Goal: Task Accomplishment & Management: Complete application form

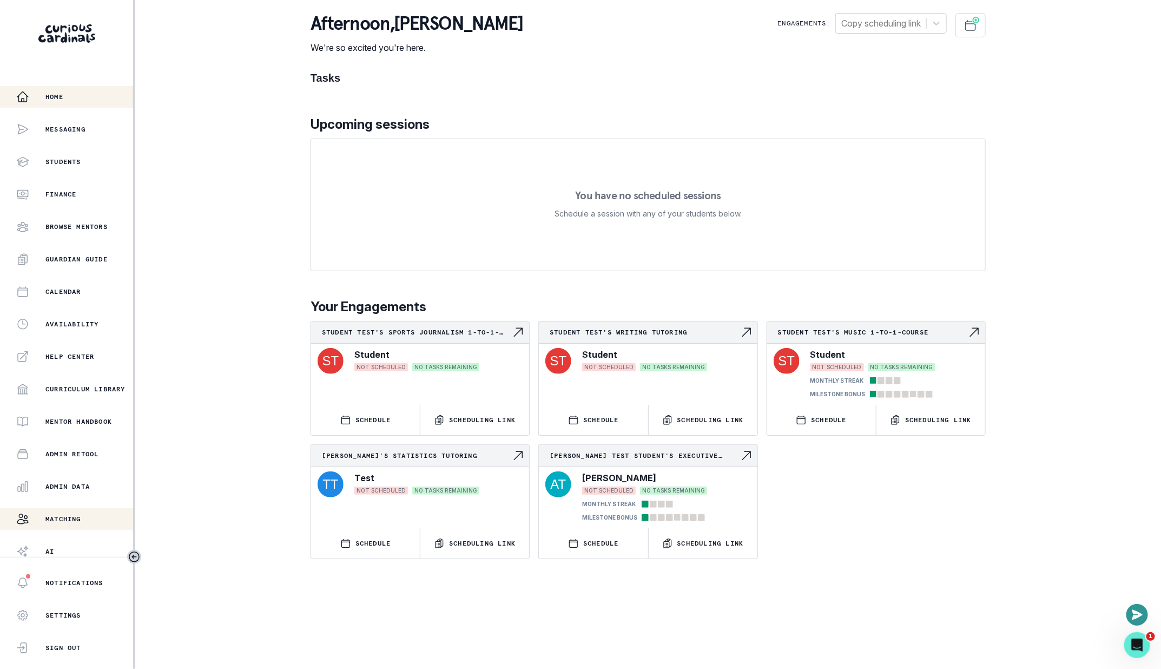
click at [85, 528] on button "Matching" at bounding box center [66, 519] width 133 height 22
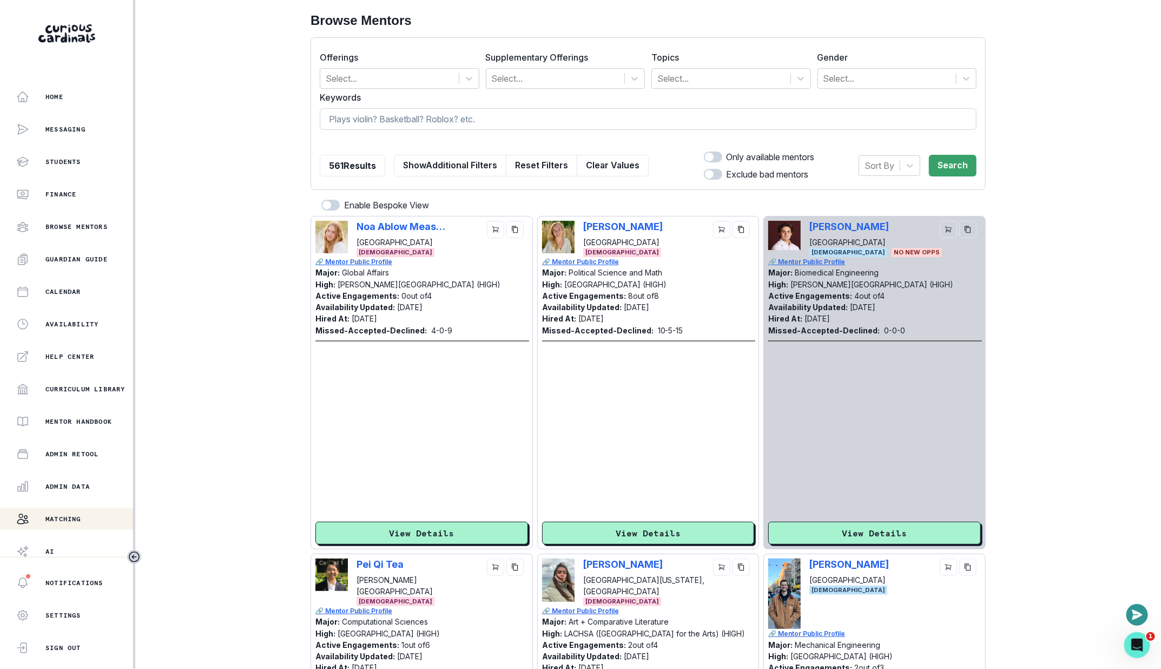
click at [505, 123] on input at bounding box center [648, 119] width 657 height 22
paste input "[PERSON_NAME]"
type input "[PERSON_NAME]"
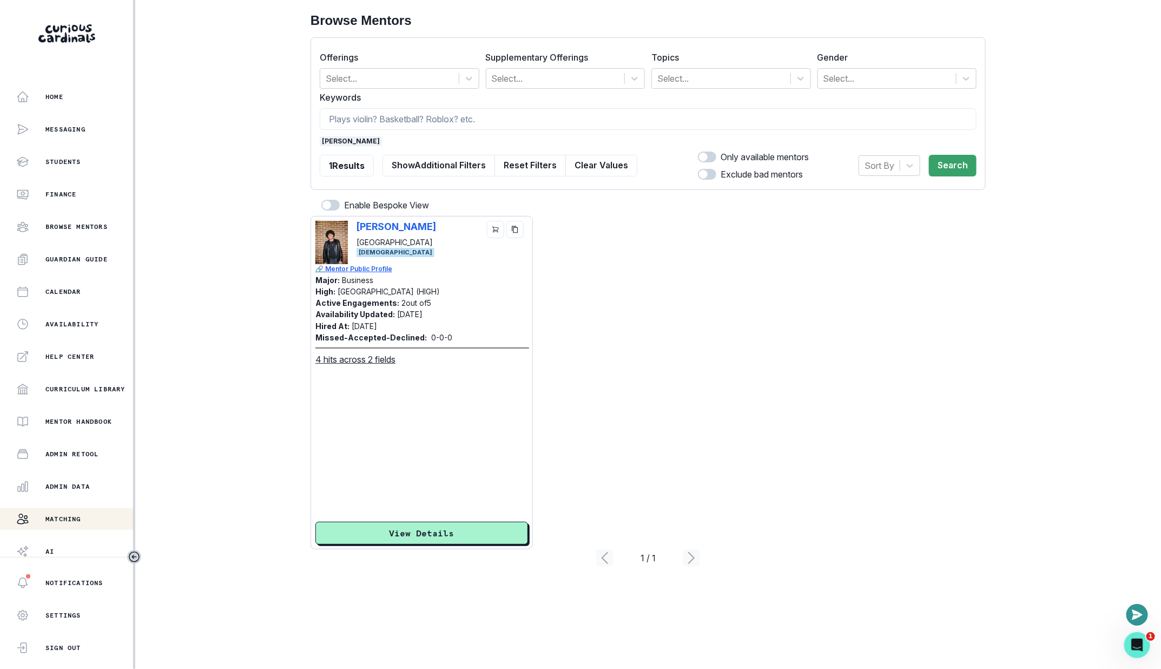
click at [416, 216] on div "[PERSON_NAME] [GEOGRAPHIC_DATA] [DEMOGRAPHIC_DATA] 🔗 Mentor Public Profile Majo…" at bounding box center [421, 382] width 222 height 333
click at [417, 222] on p "[PERSON_NAME]" at bounding box center [396, 226] width 80 height 11
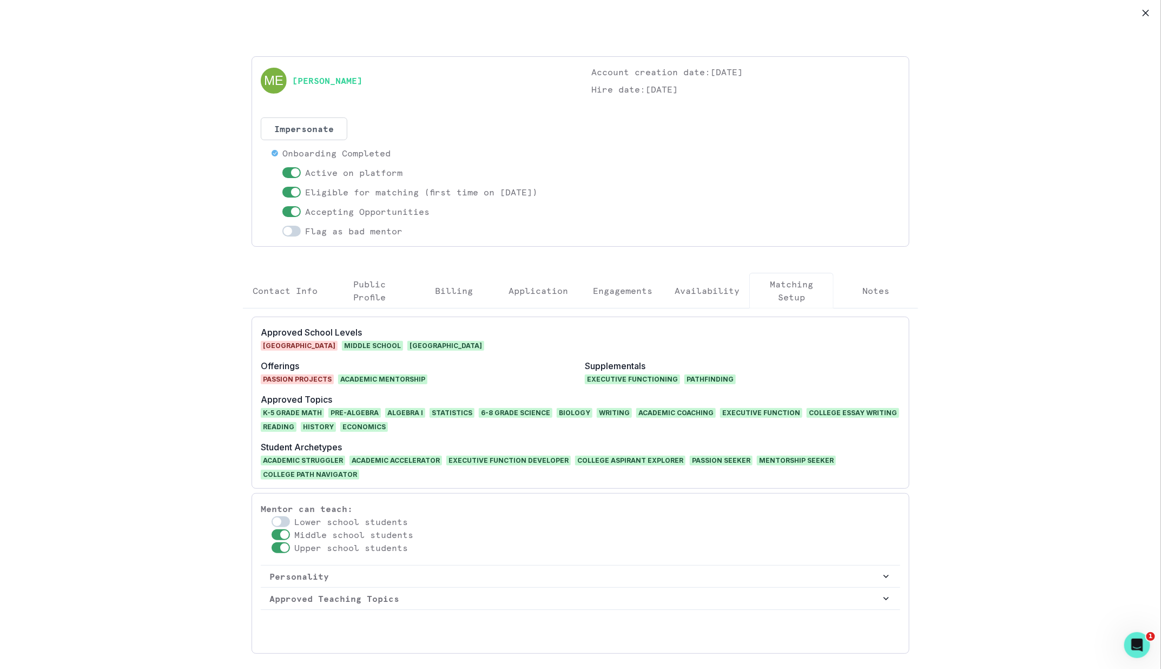
click at [625, 289] on p "Engagements" at bounding box center [622, 290] width 59 height 13
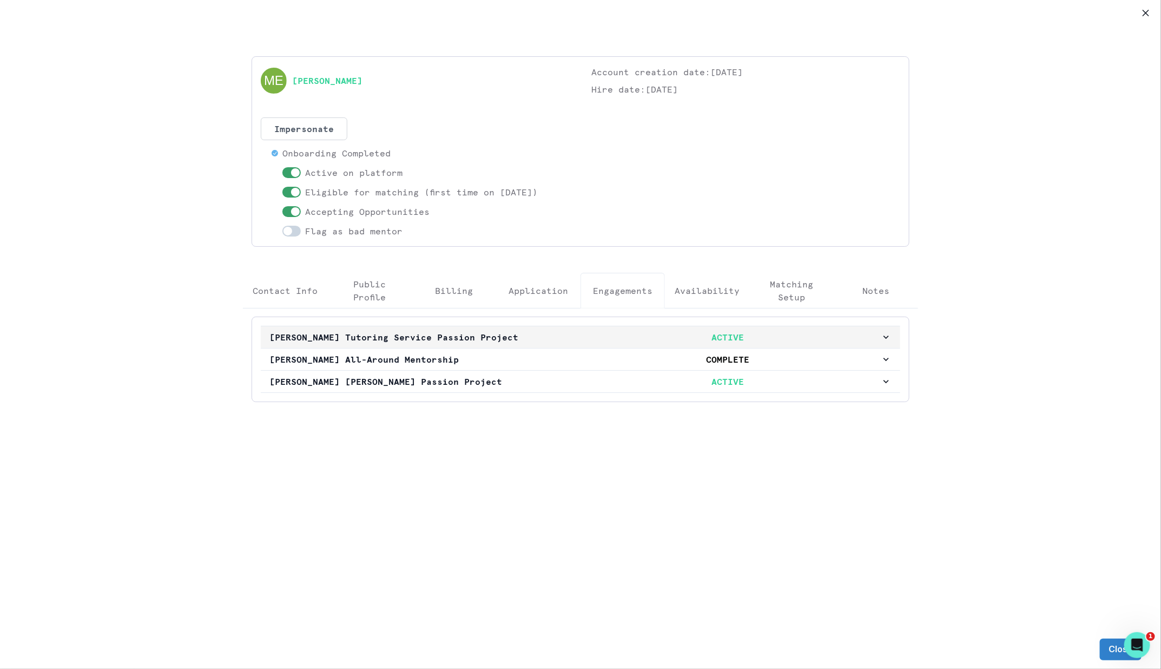
click at [546, 331] on p "[PERSON_NAME] Tutoring Service Passion Project" at bounding box center [422, 336] width 306 height 13
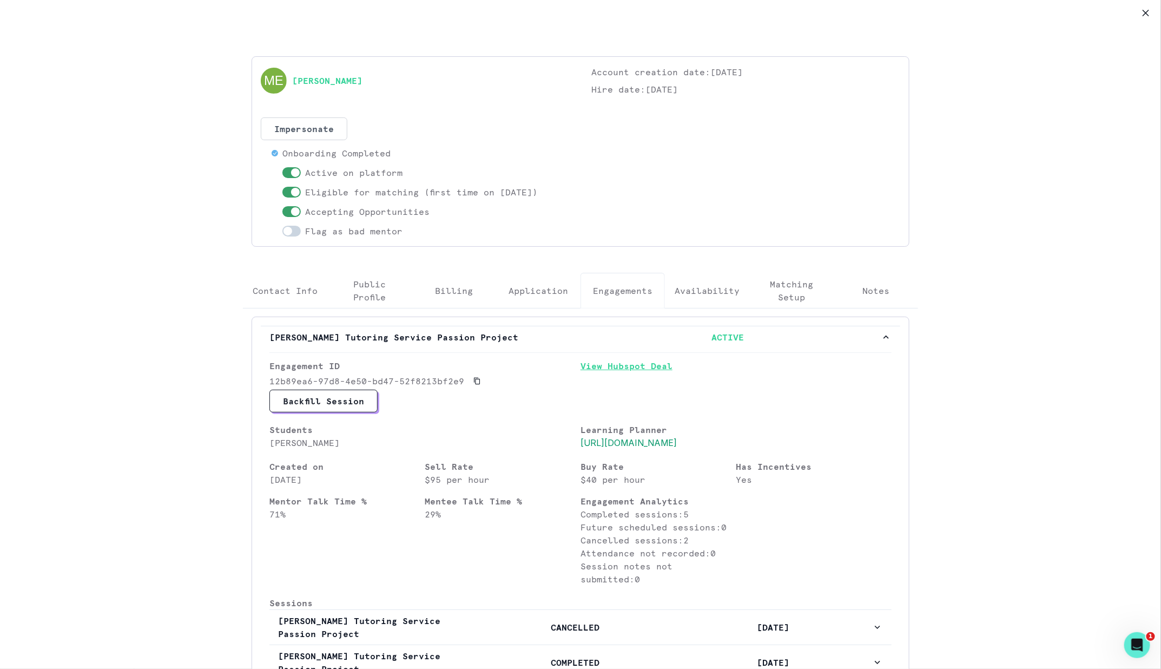
click at [620, 374] on link "View Hubspot Deal" at bounding box center [735, 374] width 311 height 30
click at [1153, 10] on button "Close" at bounding box center [1145, 12] width 17 height 17
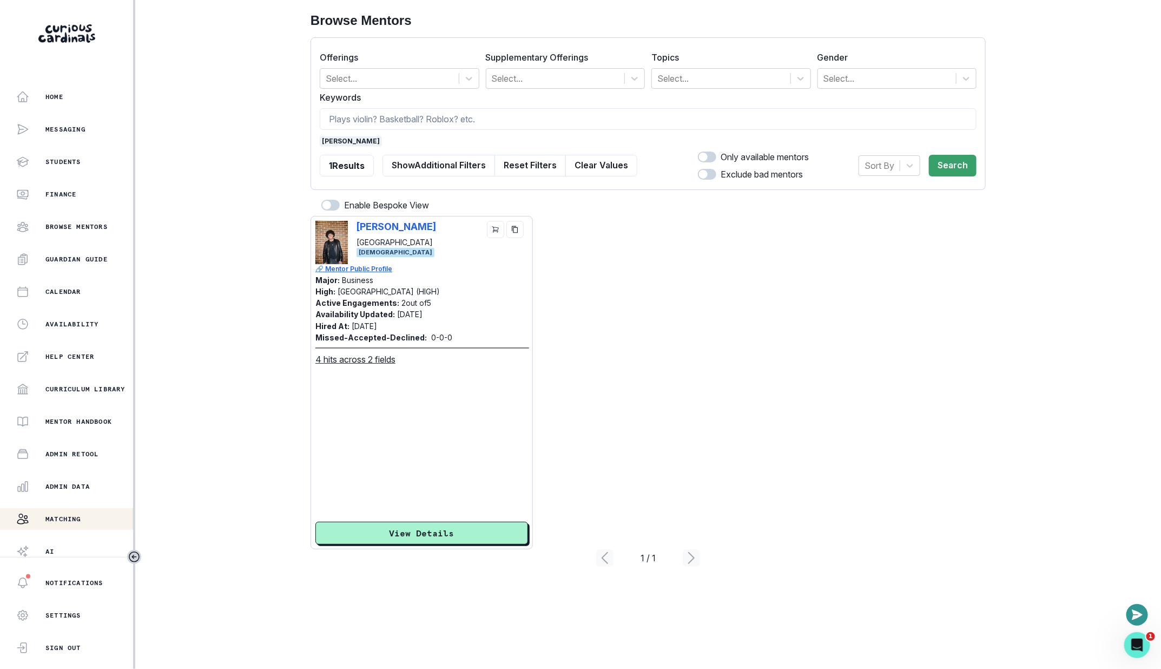
click at [382, 137] on span "[PERSON_NAME]" at bounding box center [351, 141] width 62 height 10
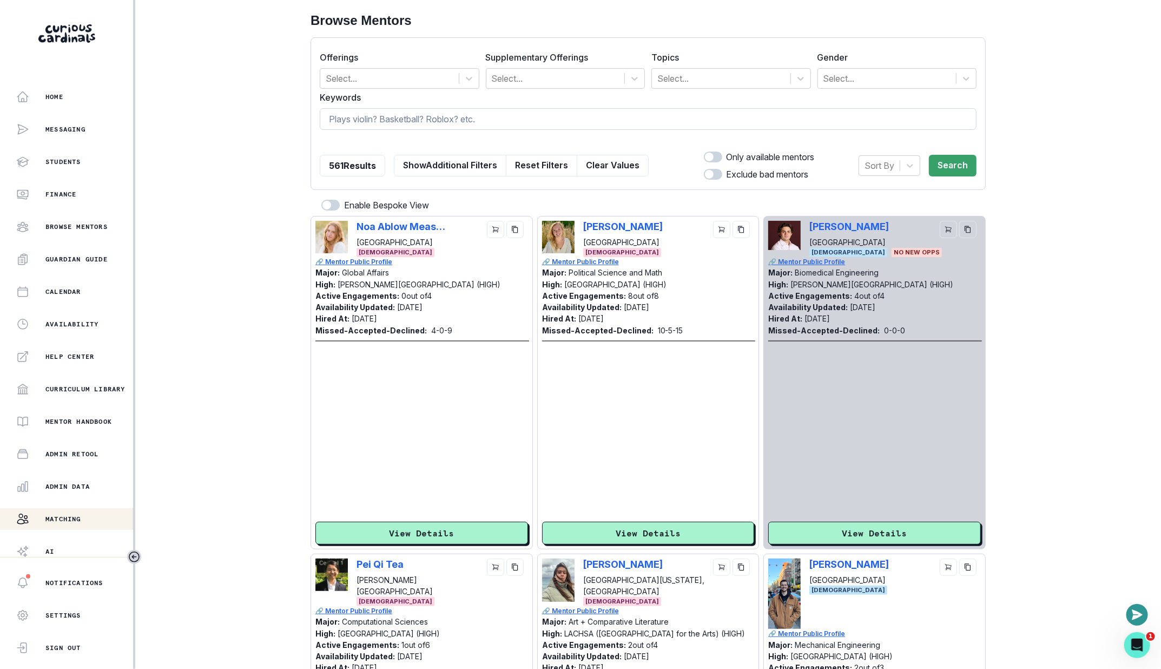
click at [413, 122] on input at bounding box center [648, 119] width 657 height 22
paste input "[PERSON_NAME]"
type input "[PERSON_NAME]"
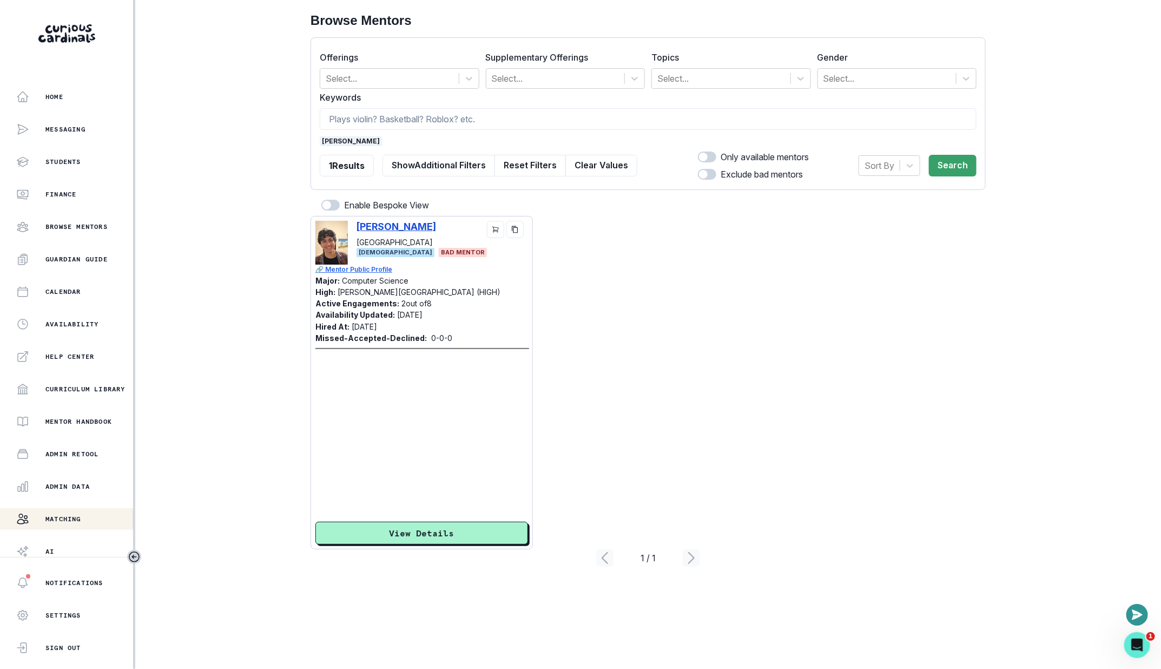
click at [397, 221] on p "[PERSON_NAME]" at bounding box center [396, 226] width 80 height 11
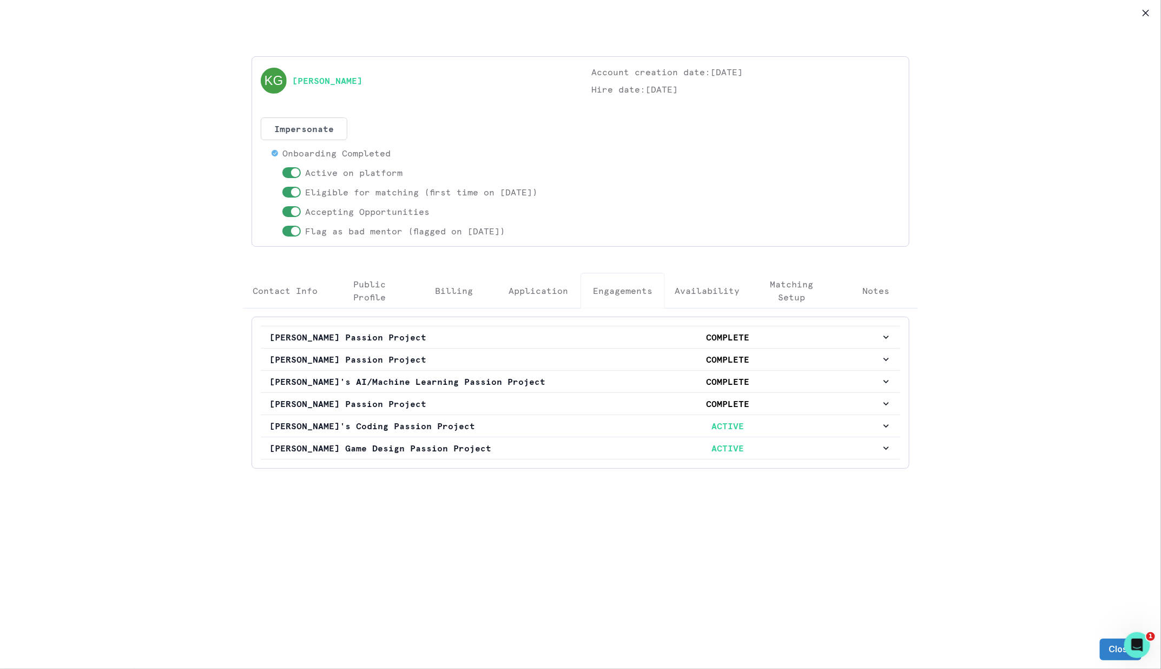
click at [636, 292] on p "Engagements" at bounding box center [622, 290] width 59 height 13
click at [531, 437] on button "[PERSON_NAME] Game Design Passion Project ACTIVE" at bounding box center [580, 448] width 639 height 22
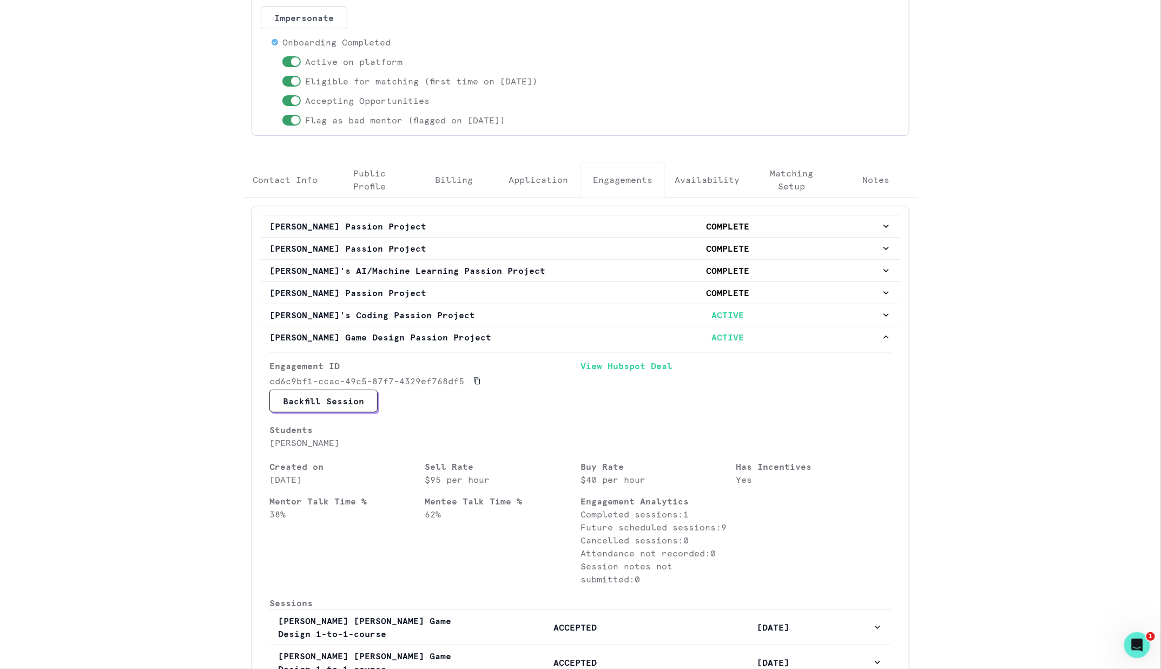
scroll to position [87, 0]
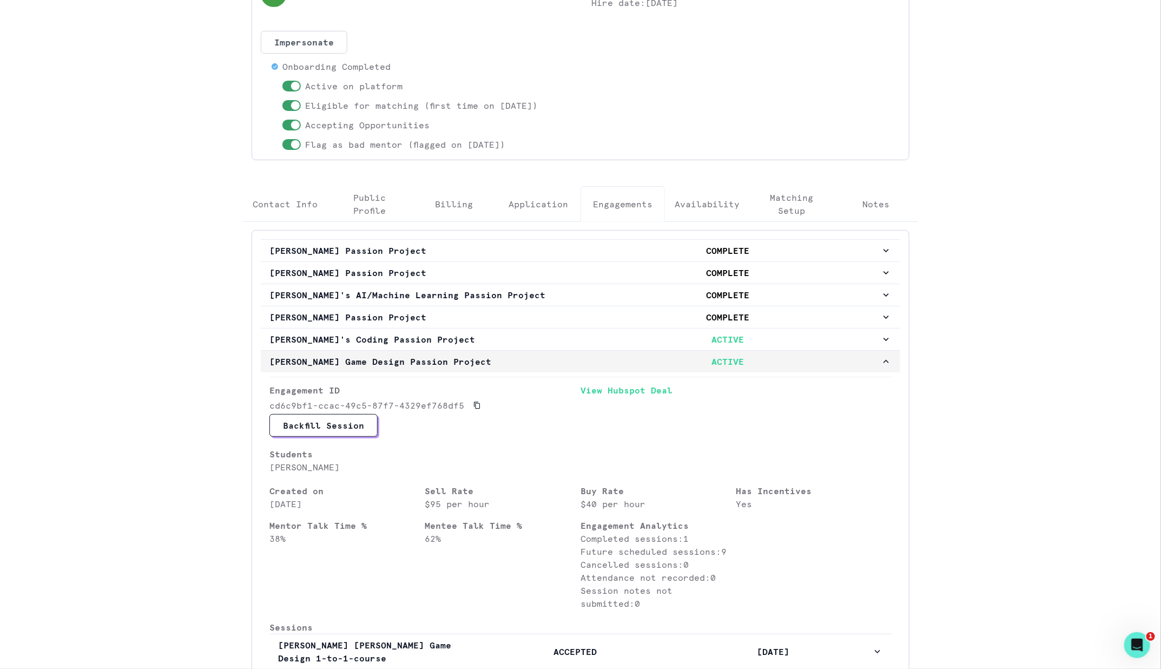
click at [617, 366] on button "[PERSON_NAME] Game Design Passion Project ACTIVE" at bounding box center [580, 361] width 639 height 22
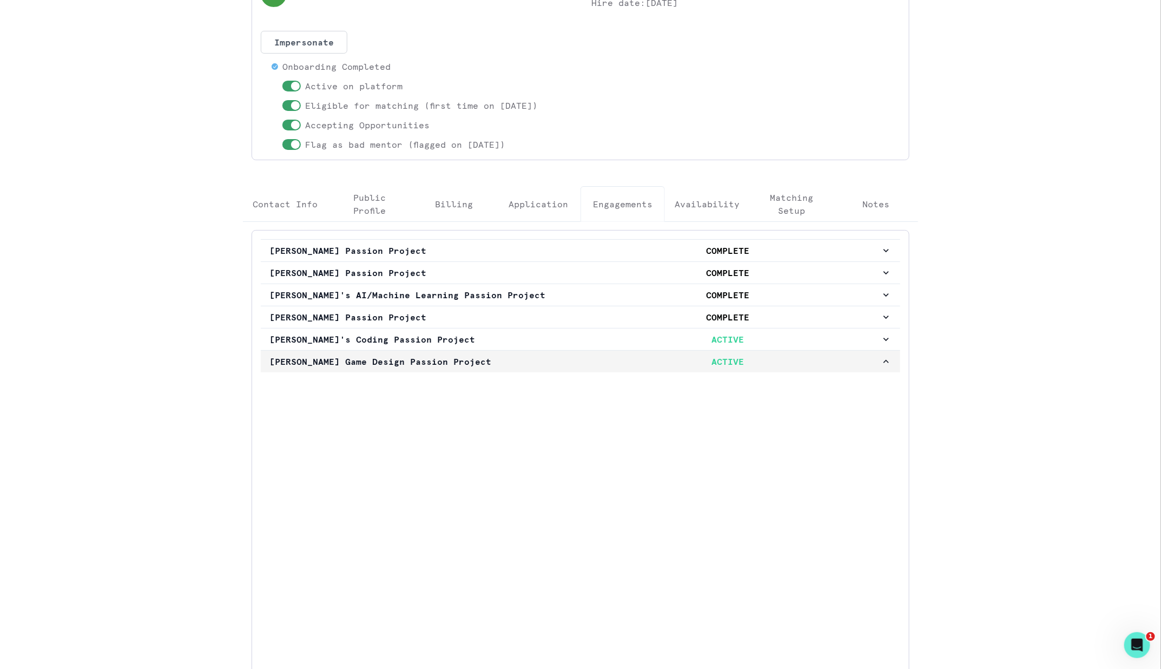
scroll to position [0, 0]
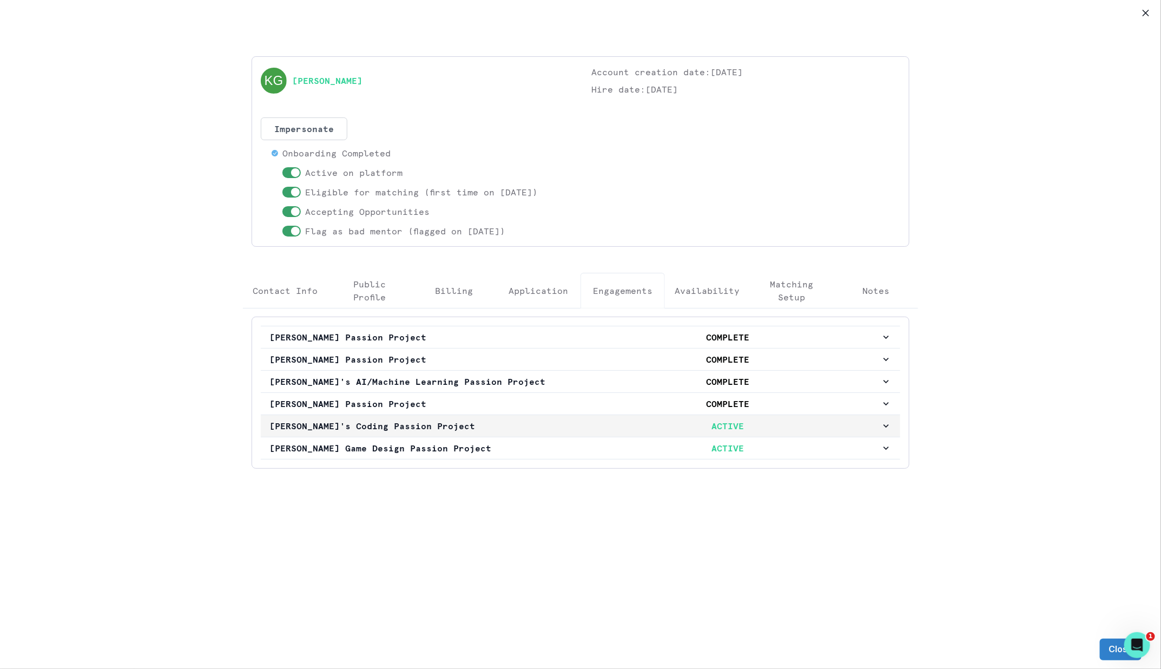
drag, startPoint x: 600, startPoint y: 407, endPoint x: 599, endPoint y: 421, distance: 14.7
click at [599, 421] on div "[PERSON_NAME] Passion Project COMPLETE [PERSON_NAME] Passion Project COMPLETE […" at bounding box center [580, 393] width 639 height 134
click at [599, 421] on p "ACTIVE" at bounding box center [728, 425] width 306 height 13
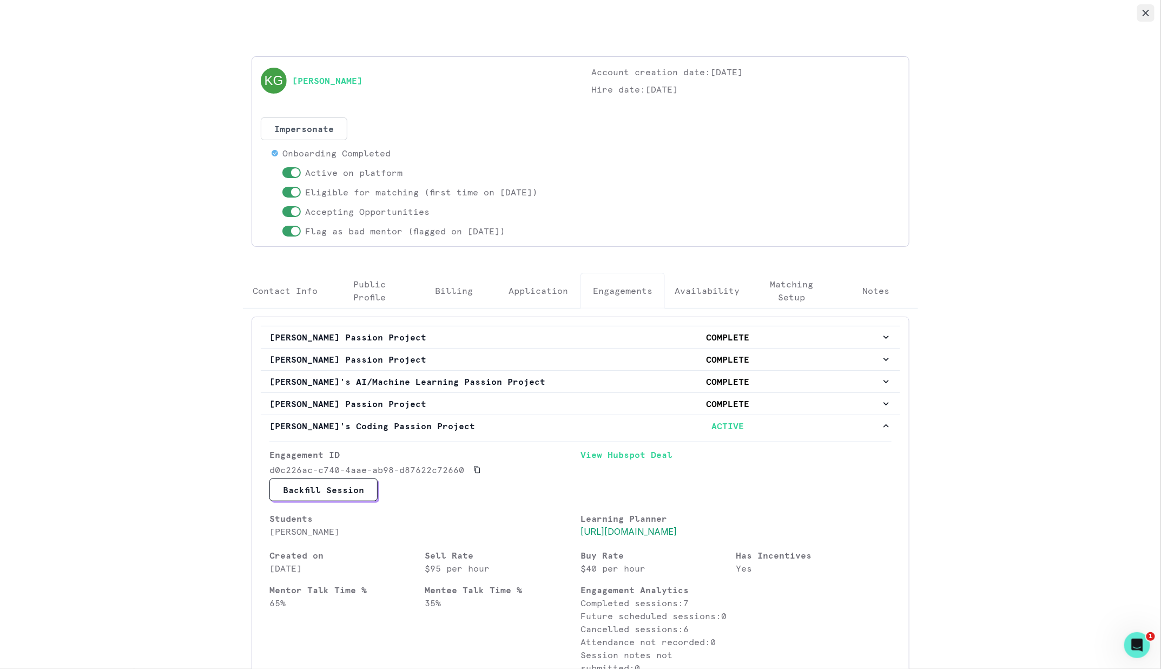
click at [1143, 14] on icon "Close" at bounding box center [1145, 13] width 6 height 6
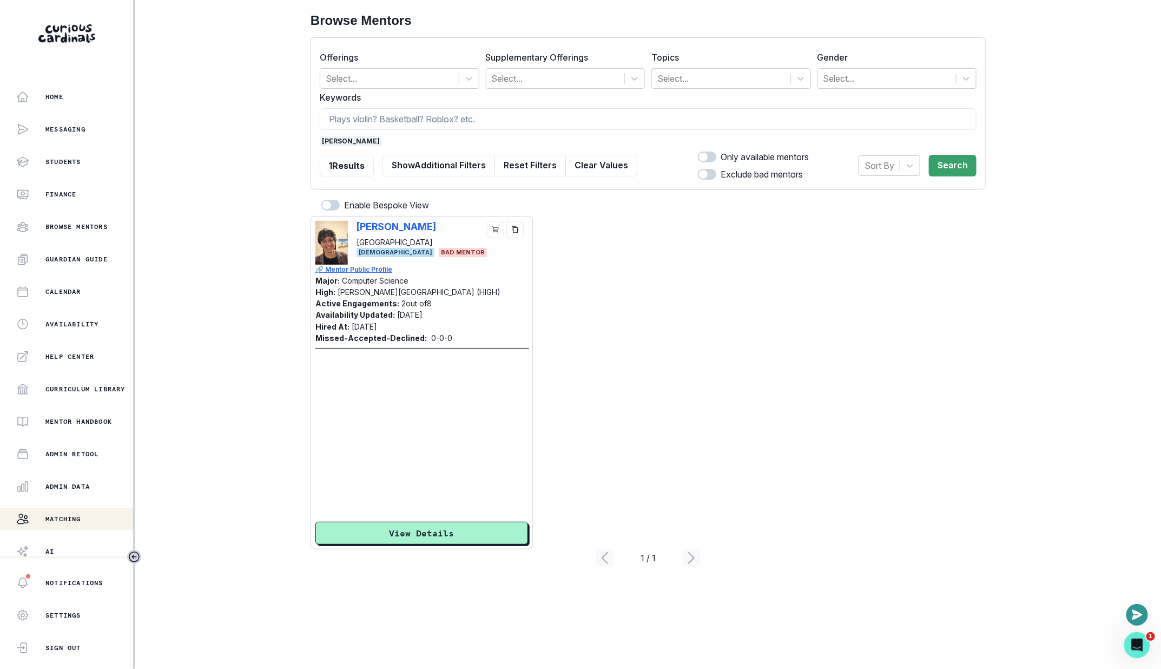
click at [342, 144] on span "[PERSON_NAME]" at bounding box center [351, 141] width 62 height 10
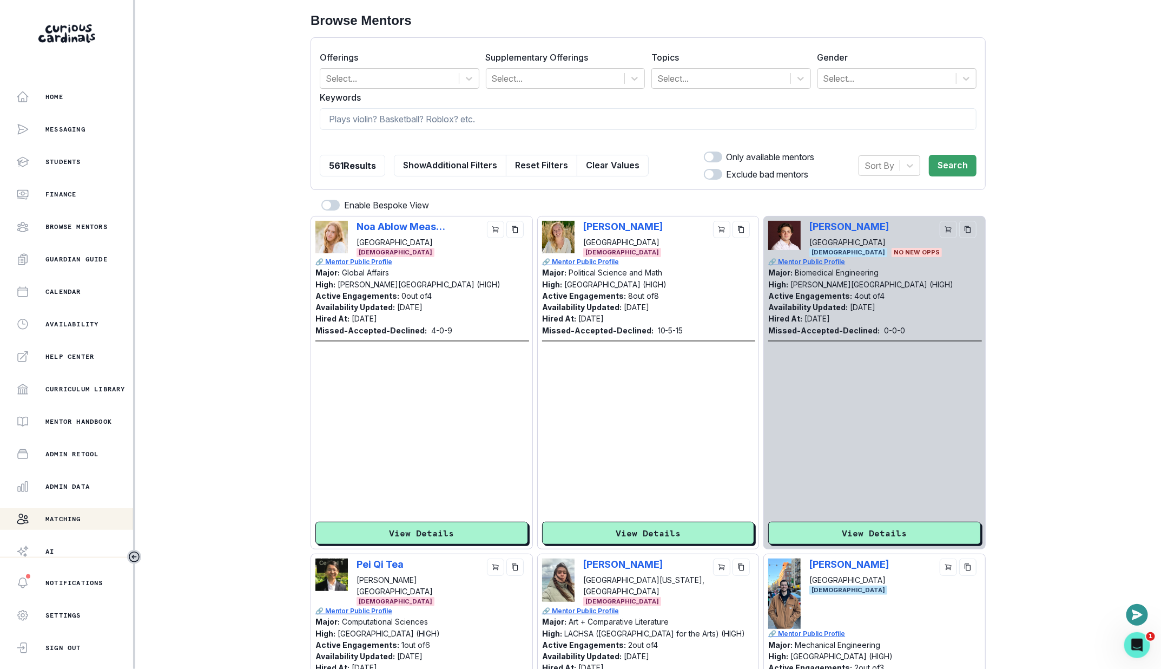
click at [365, 131] on form "Offerings Select... Supplementary Offerings Select... Topics Select... Gender S…" at bounding box center [648, 114] width 657 height 134
click at [375, 122] on input at bounding box center [648, 119] width 657 height 22
paste input "[PERSON_NAME]"
type input "[PERSON_NAME]"
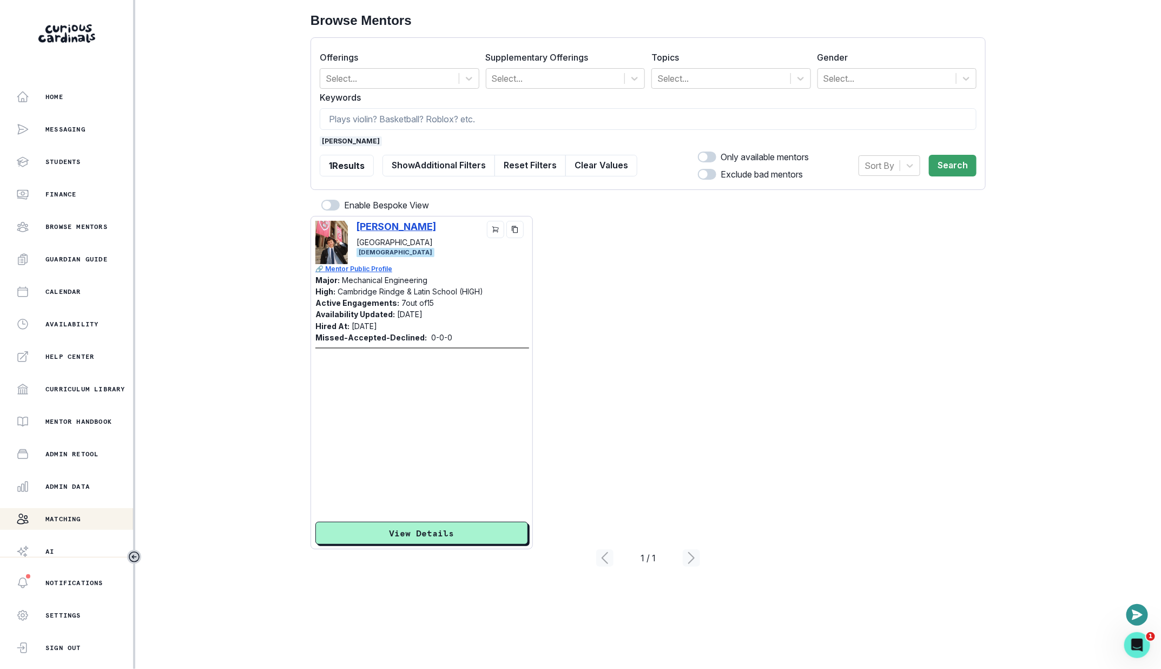
click at [394, 224] on p "[PERSON_NAME]" at bounding box center [396, 226] width 80 height 11
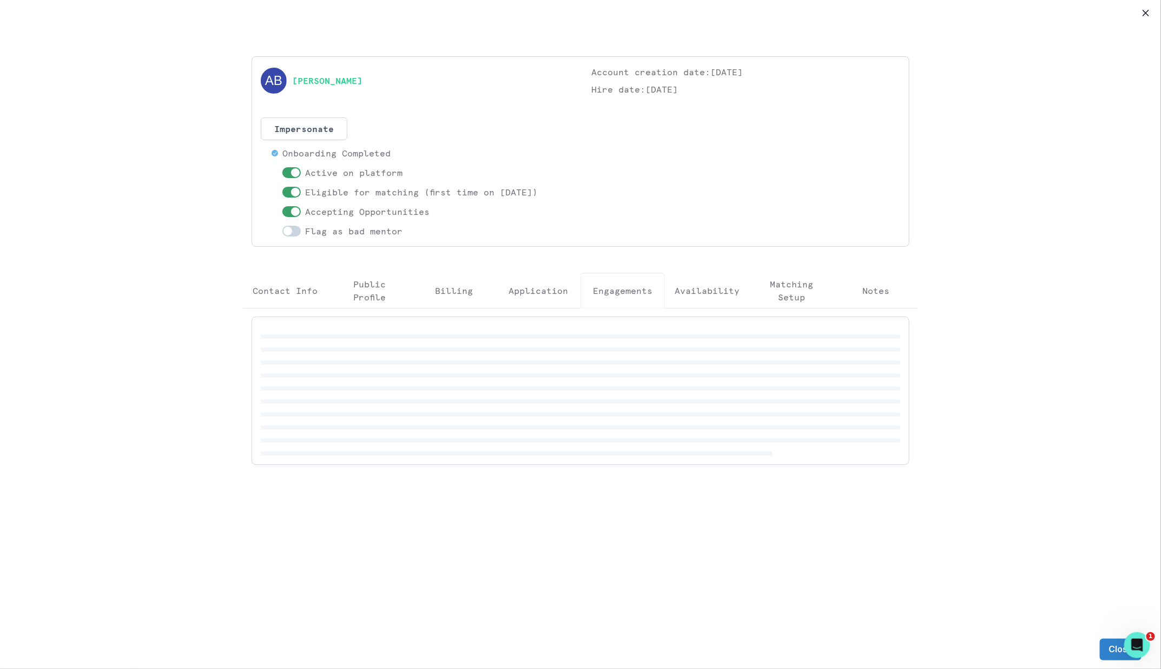
click at [605, 284] on p "Engagements" at bounding box center [622, 290] width 59 height 13
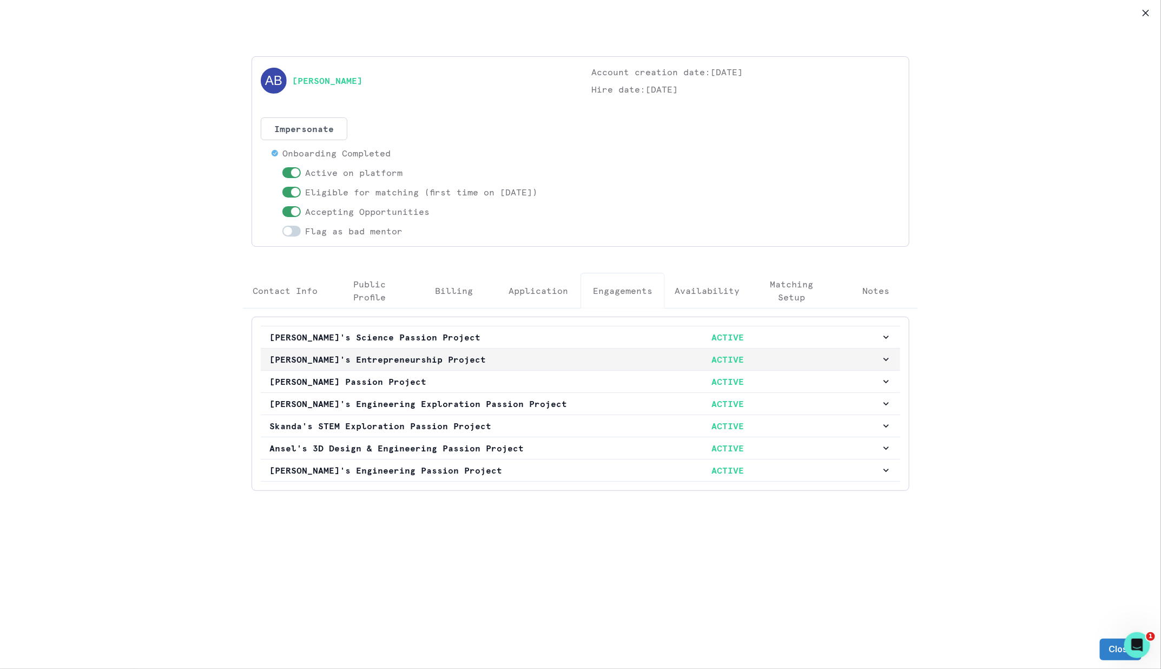
click at [689, 359] on p "ACTIVE" at bounding box center [728, 359] width 306 height 13
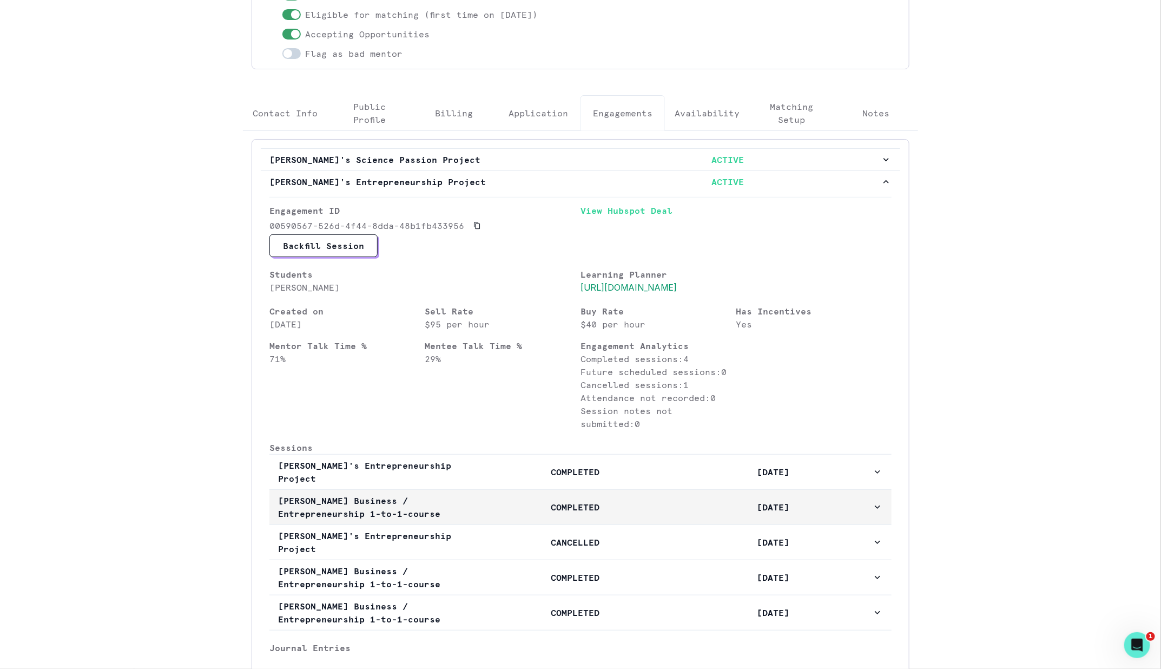
scroll to position [57, 0]
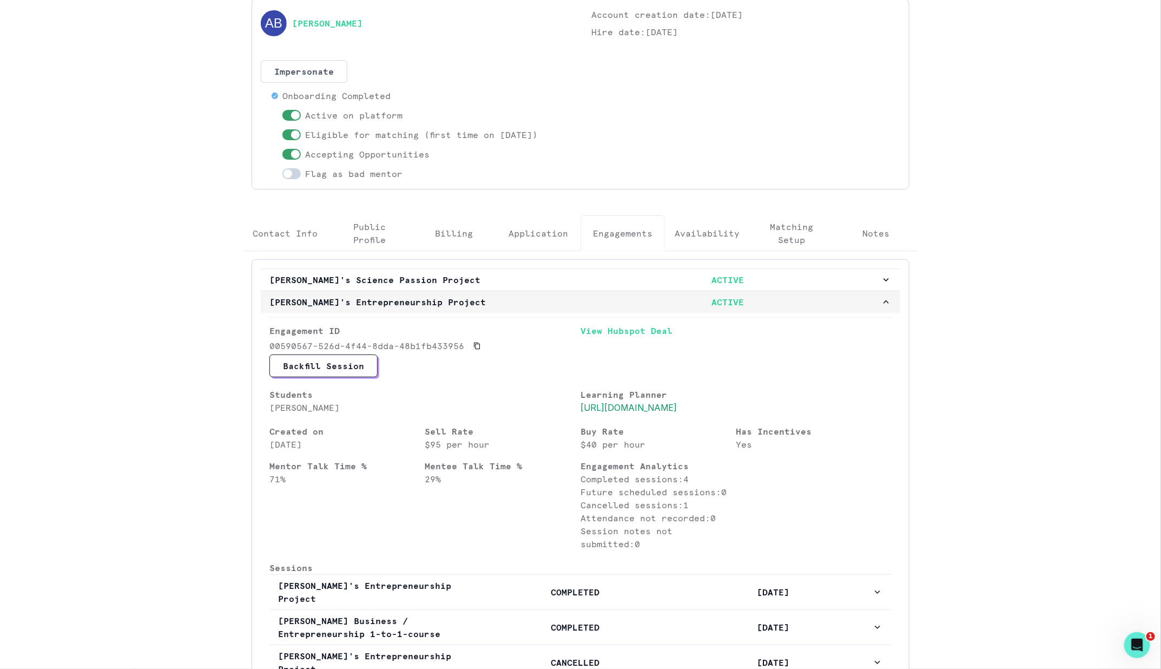
click at [717, 295] on p "ACTIVE" at bounding box center [728, 301] width 306 height 13
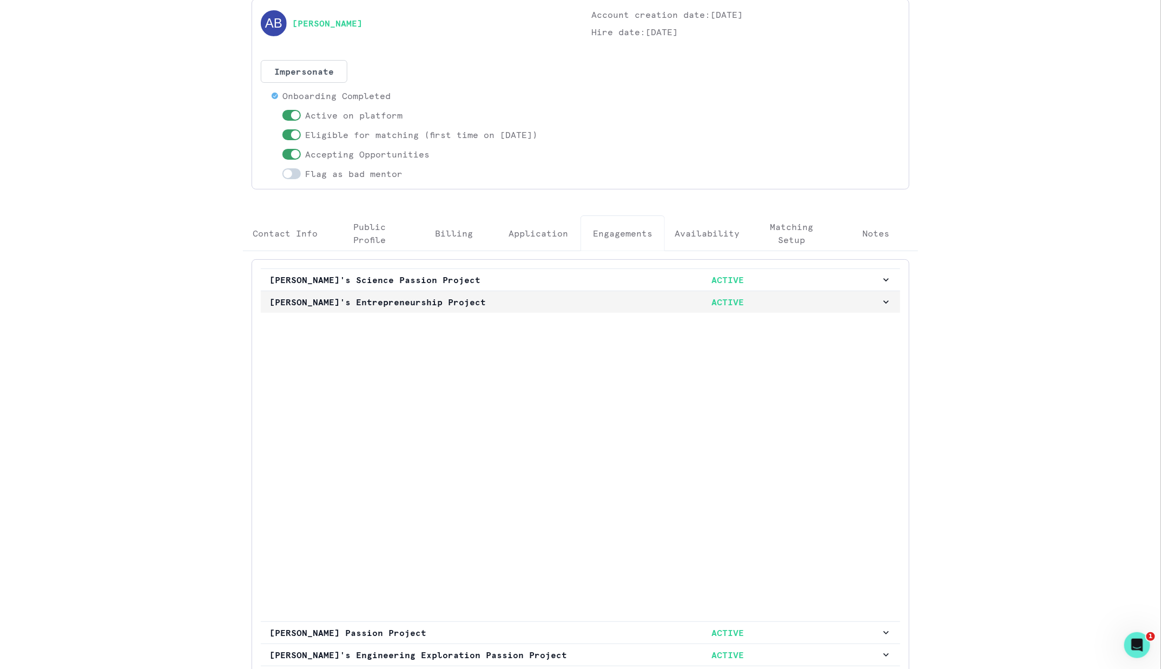
scroll to position [0, 0]
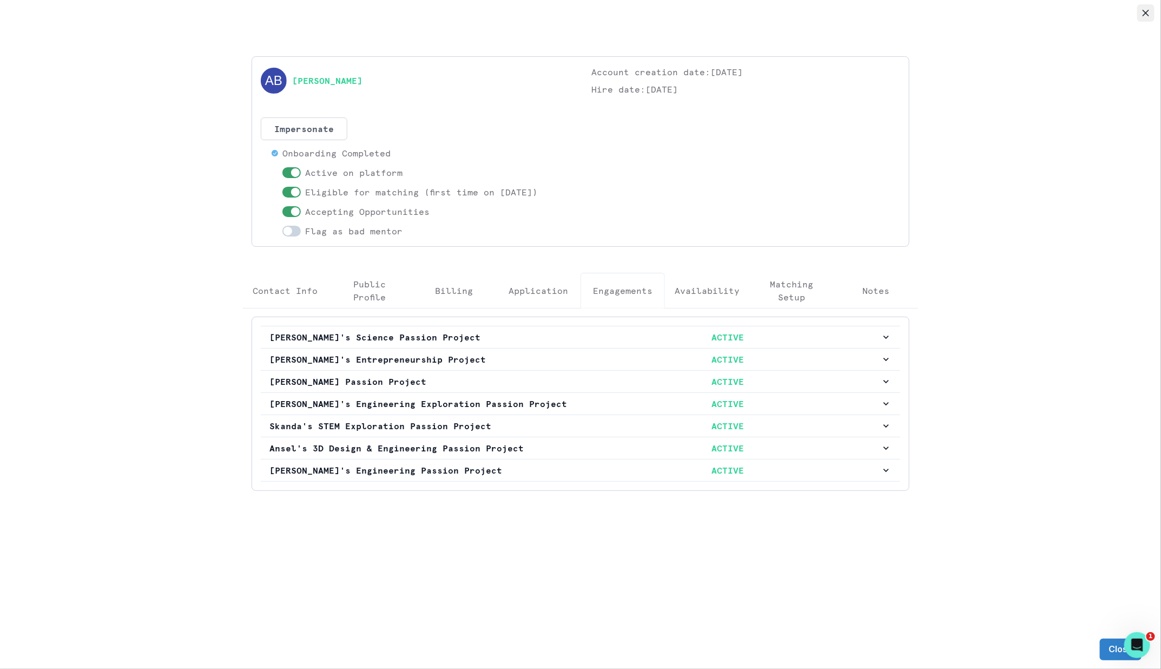
click at [1145, 14] on icon "Close" at bounding box center [1145, 13] width 6 height 6
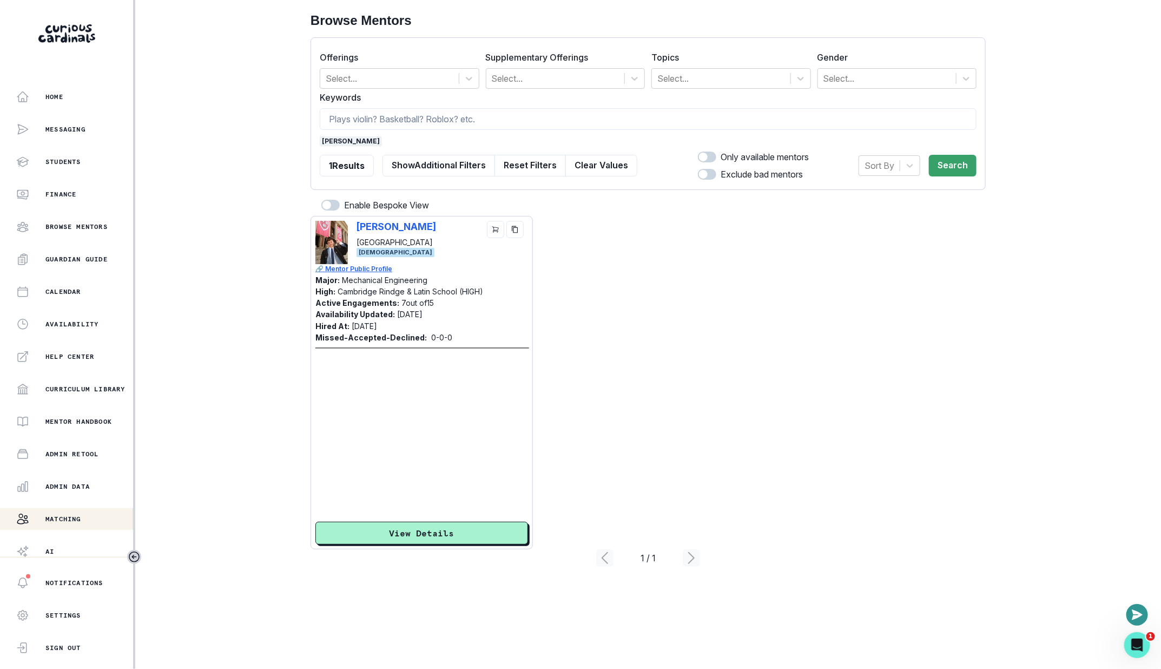
click at [378, 144] on span "[PERSON_NAME]" at bounding box center [351, 141] width 62 height 10
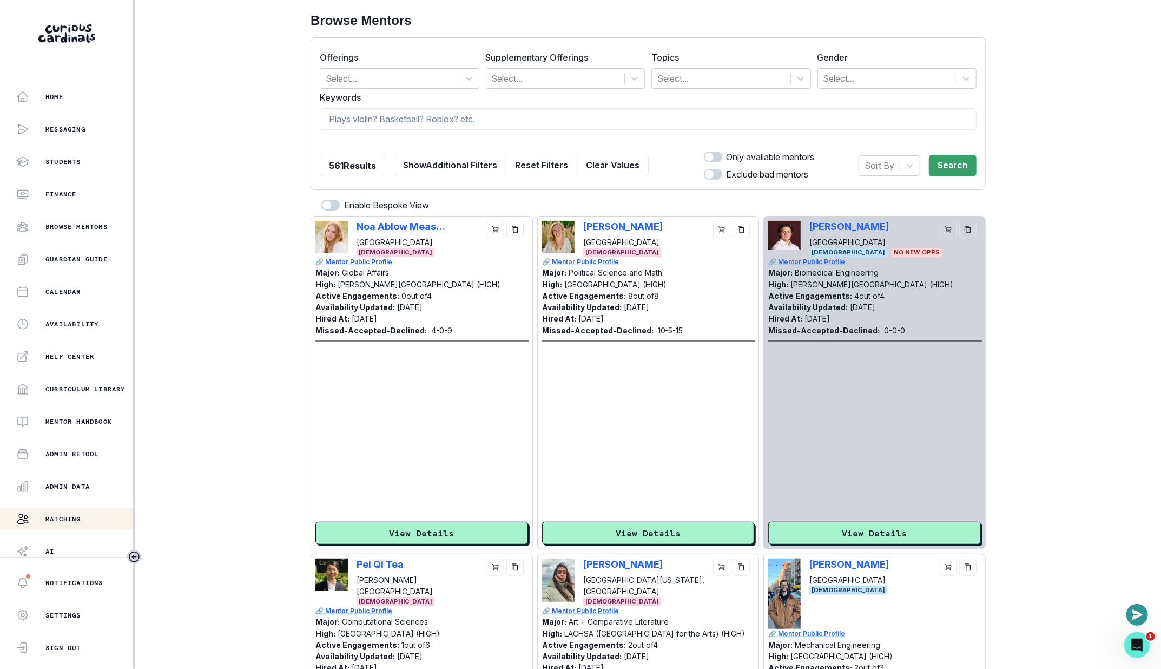
click at [396, 105] on form "Offerings Select... Supplementary Offerings Select... Topics Select... Gender S…" at bounding box center [648, 114] width 657 height 134
click at [405, 117] on input at bounding box center [648, 119] width 657 height 22
paste input "[PERSON_NAME]"
type input "[PERSON_NAME]"
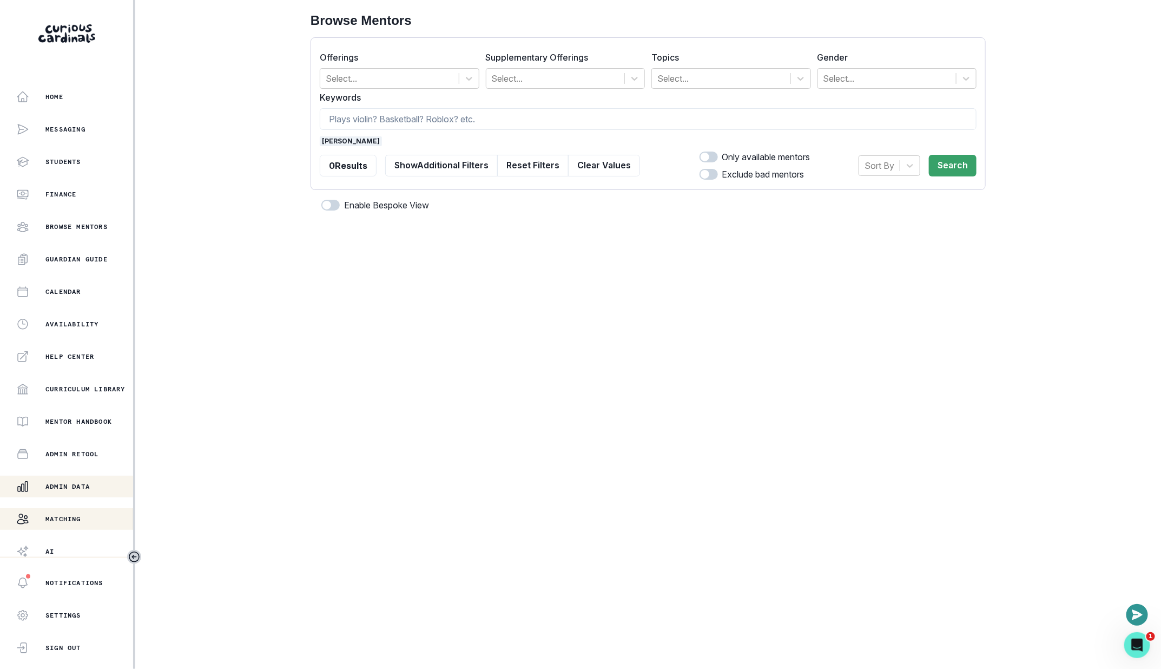
click at [81, 491] on div "Admin Data" at bounding box center [74, 486] width 117 height 13
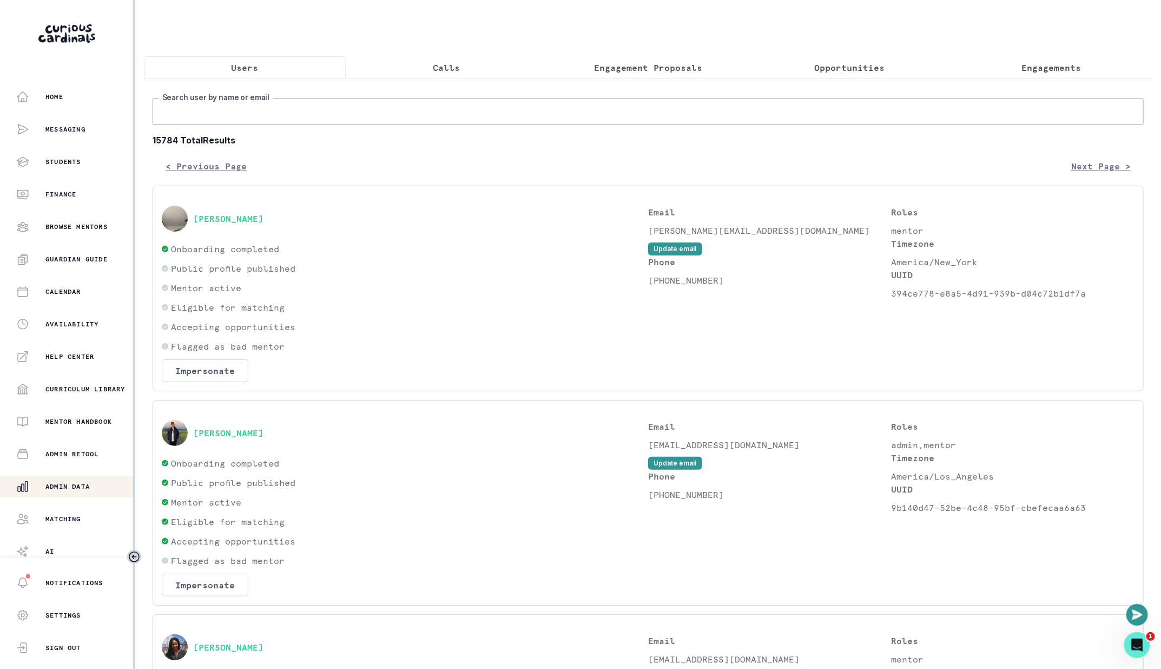
click at [387, 113] on input "Search user by name or email" at bounding box center [648, 111] width 991 height 27
paste input "[PERSON_NAME]"
type input "[PERSON_NAME]"
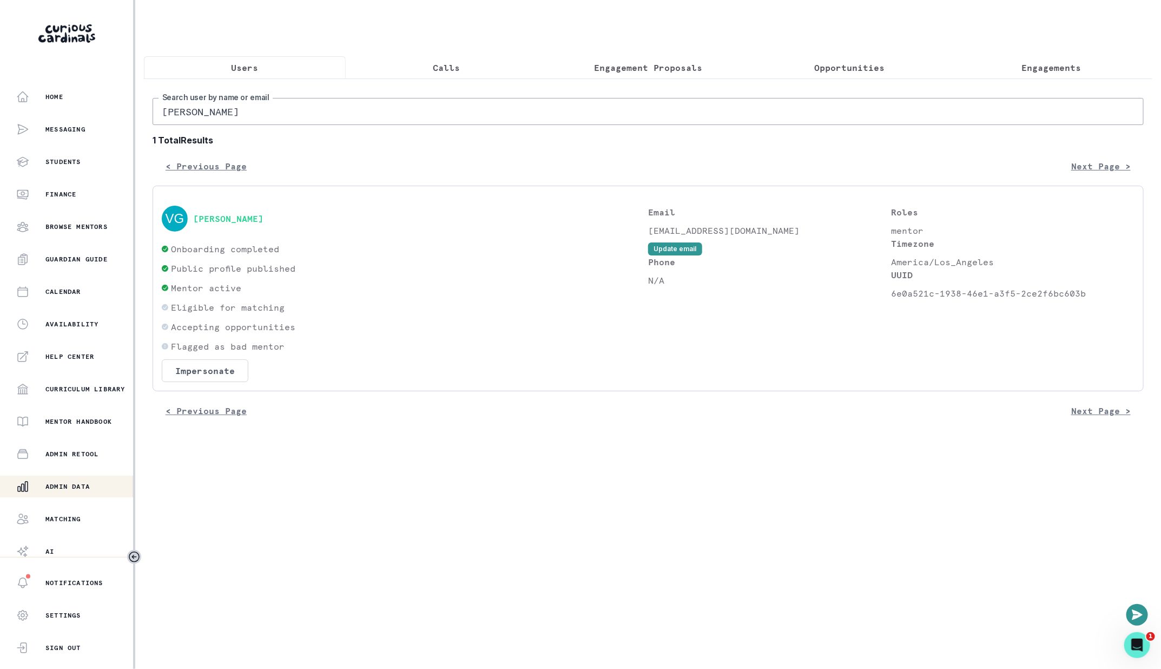
click at [240, 224] on div "[PERSON_NAME]" at bounding box center [405, 219] width 486 height 26
click at [237, 220] on button "[PERSON_NAME]" at bounding box center [228, 218] width 70 height 11
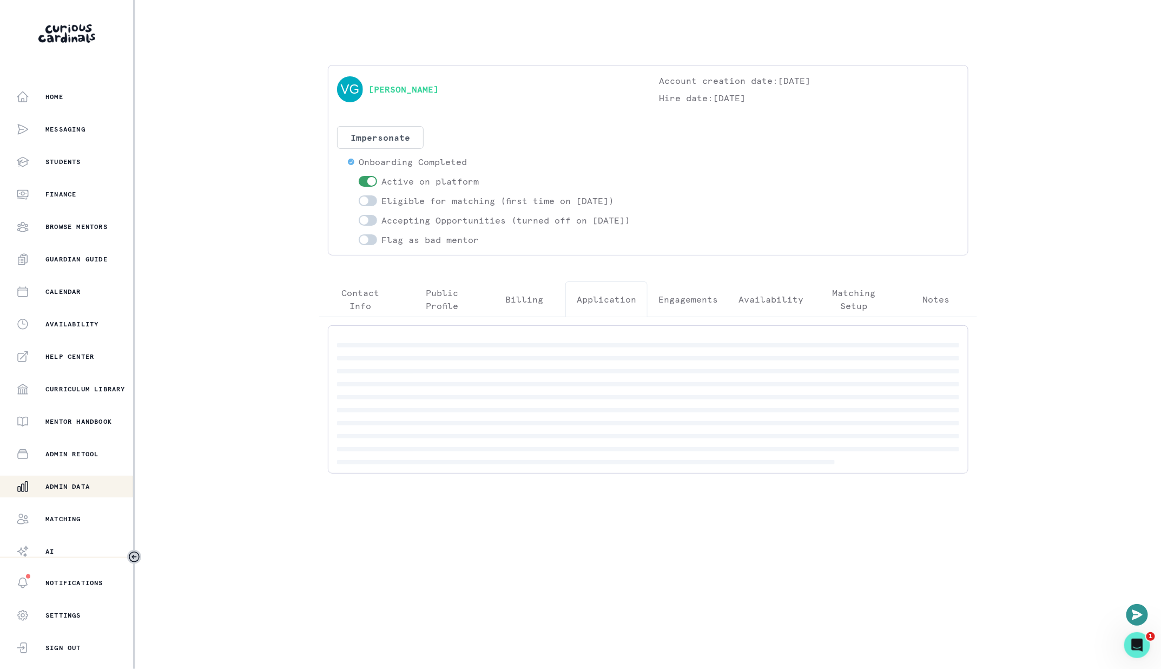
click at [627, 306] on p "Application" at bounding box center [606, 299] width 59 height 13
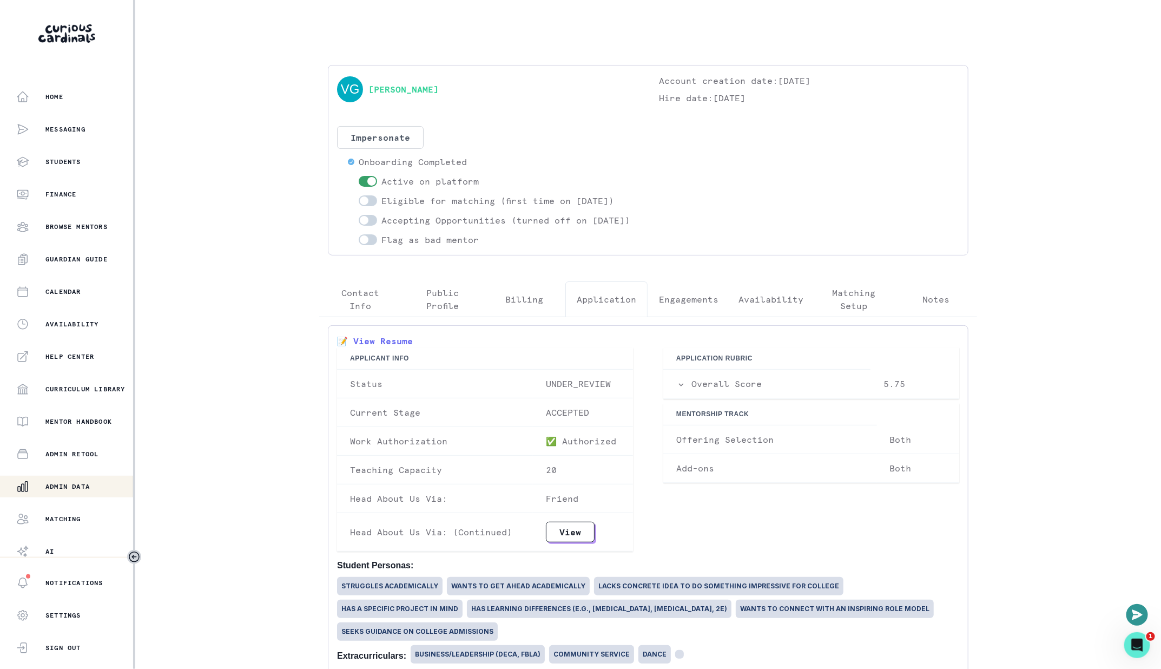
click at [663, 306] on p "Engagements" at bounding box center [688, 299] width 59 height 13
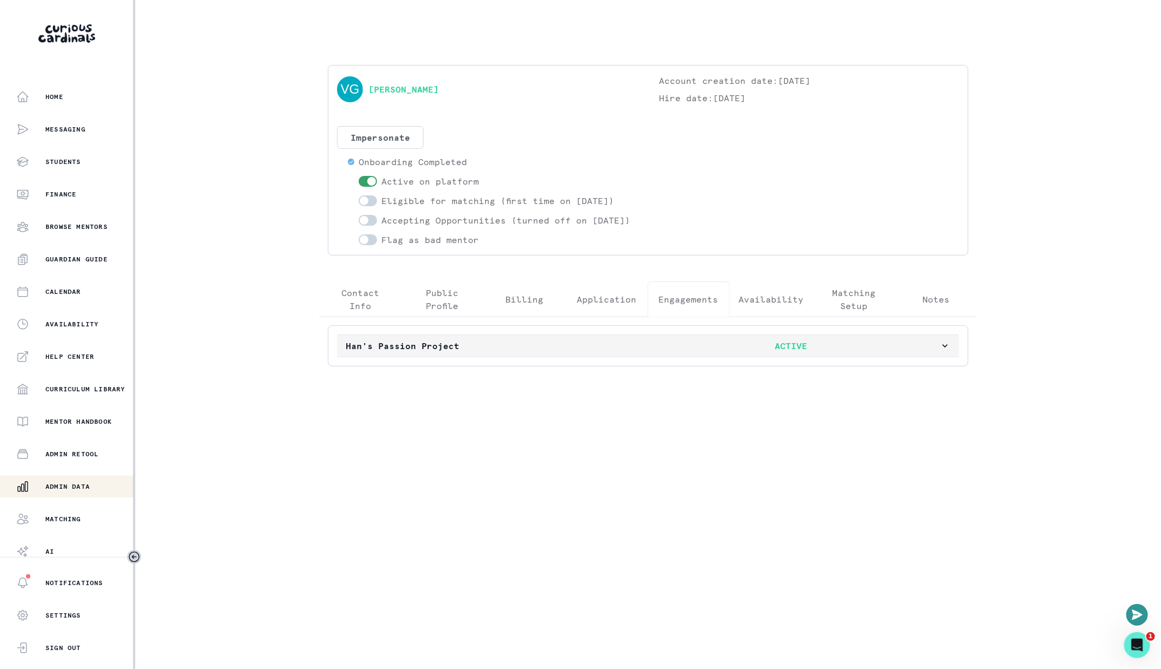
click at [475, 352] on p "Han's Passion Project" at bounding box center [494, 345] width 297 height 13
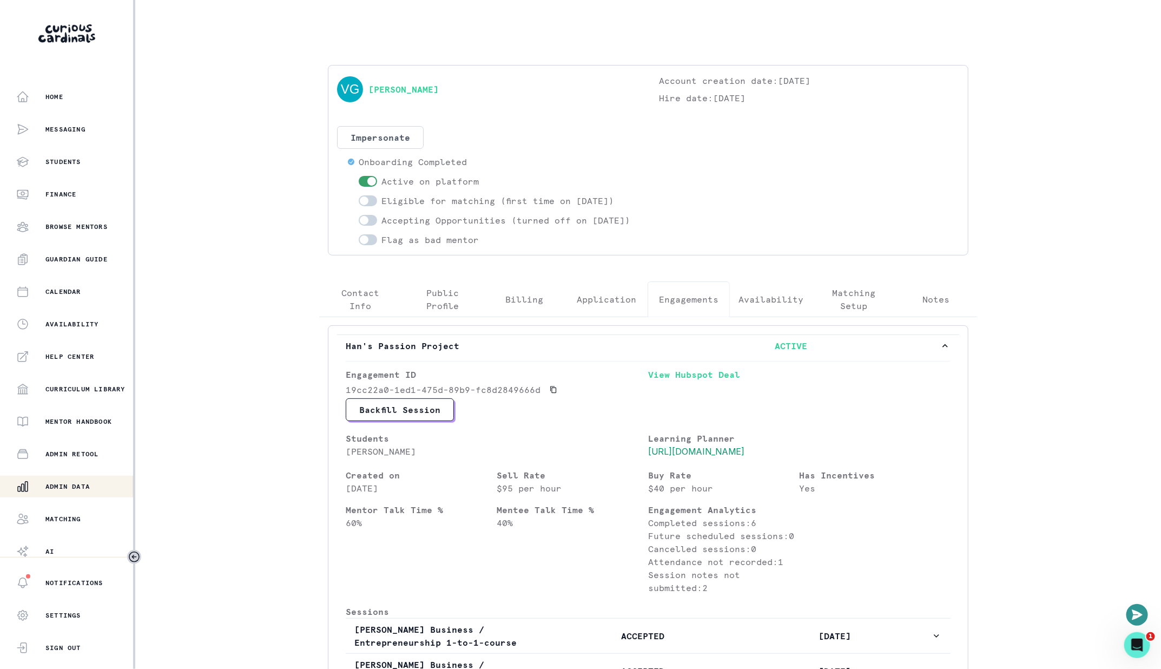
click at [101, 83] on aside "Home Messaging Students Finance Browse Mentors Guardian Guide Calendar Availabi…" at bounding box center [67, 334] width 135 height 669
click at [101, 98] on div "Home" at bounding box center [74, 96] width 117 height 13
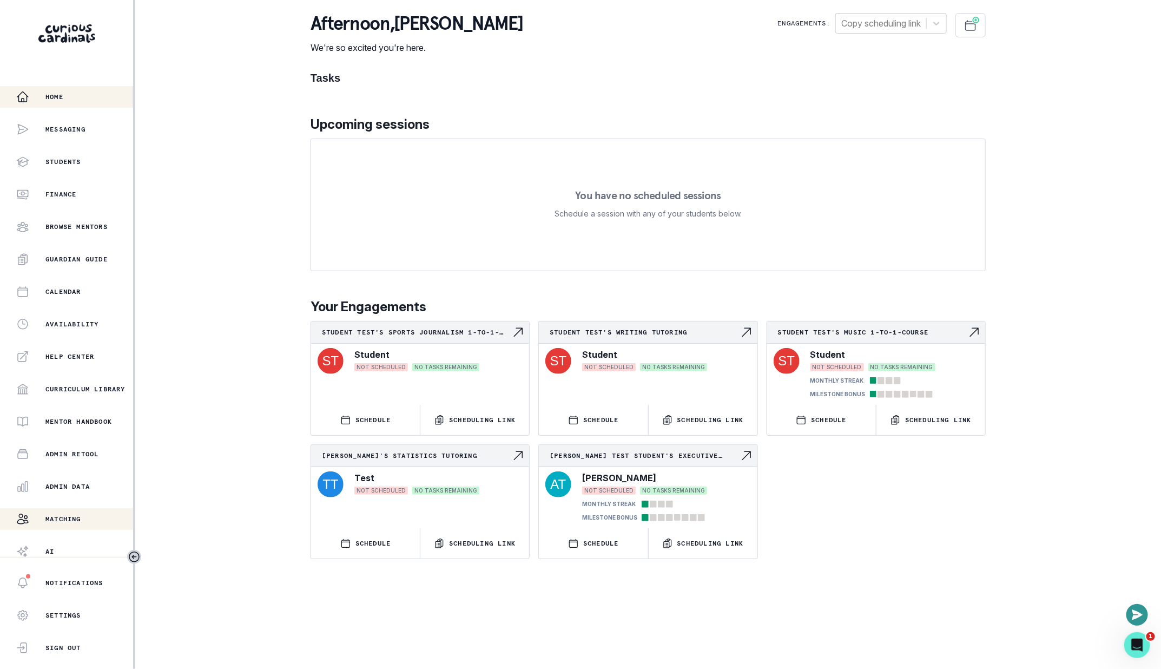
click at [51, 522] on p "Matching" at bounding box center [63, 518] width 36 height 9
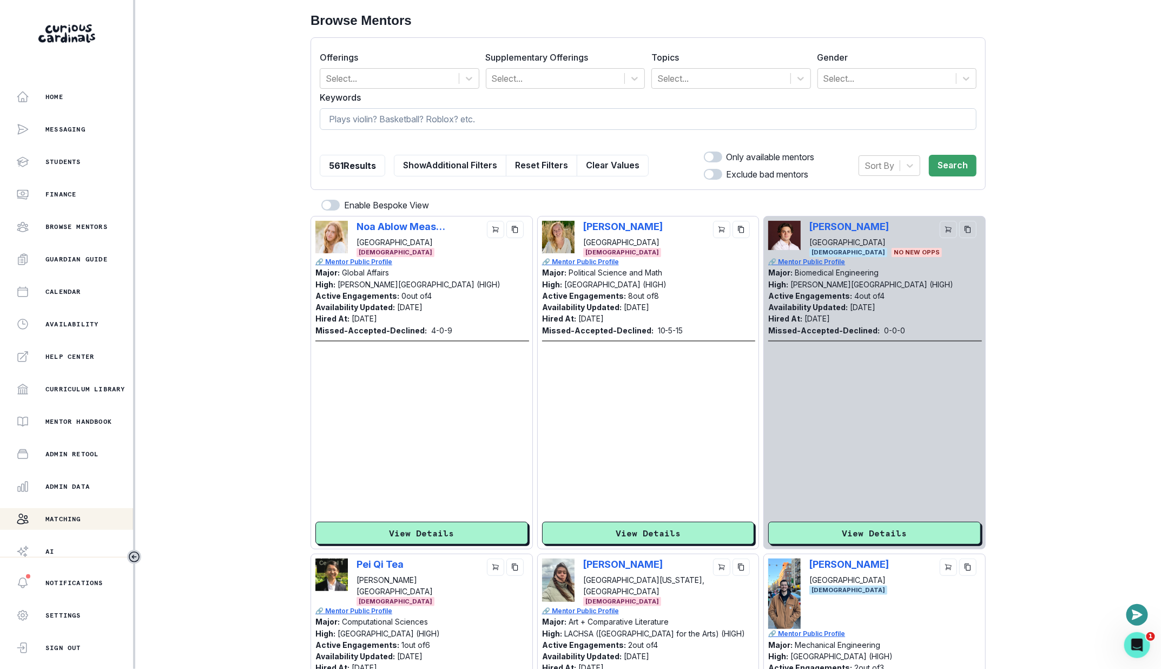
click at [428, 128] on input at bounding box center [648, 119] width 657 height 22
paste input "[PERSON_NAME]"
type input "[PERSON_NAME]"
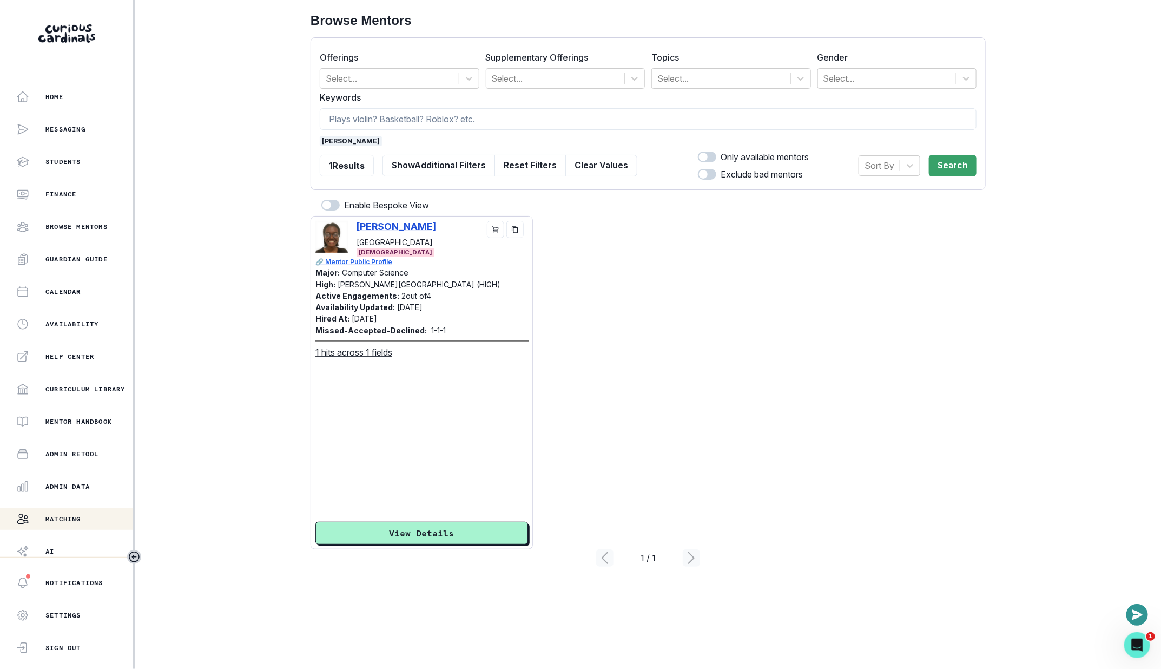
click at [375, 226] on p "[PERSON_NAME]" at bounding box center [396, 226] width 80 height 11
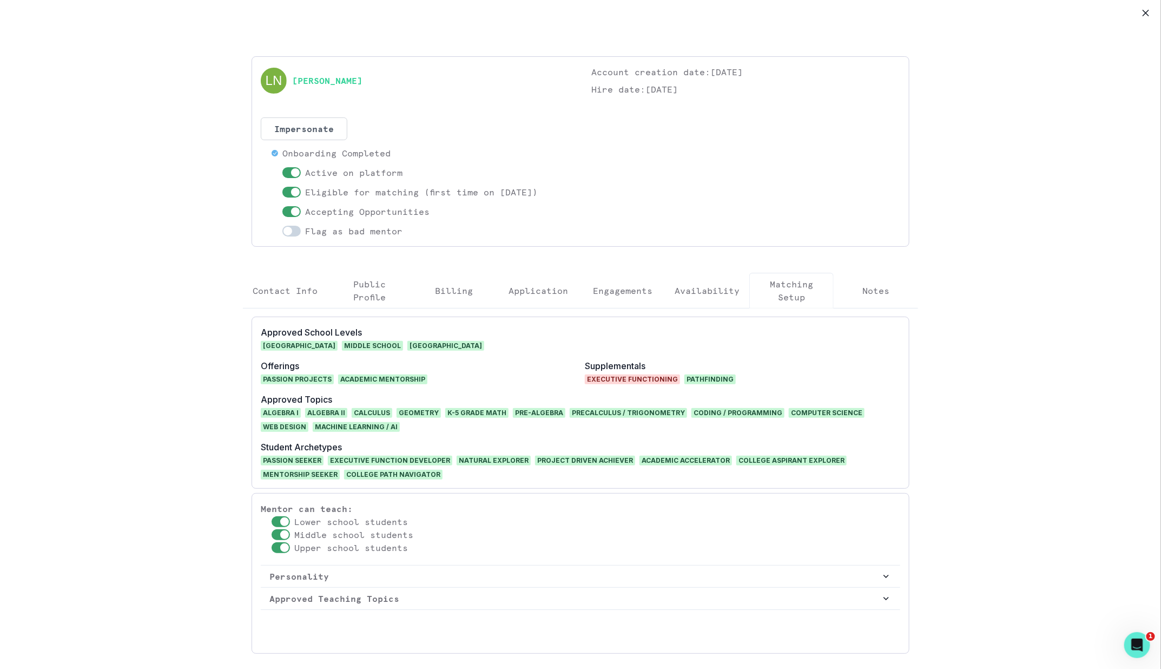
click at [640, 294] on p "Engagements" at bounding box center [622, 290] width 59 height 13
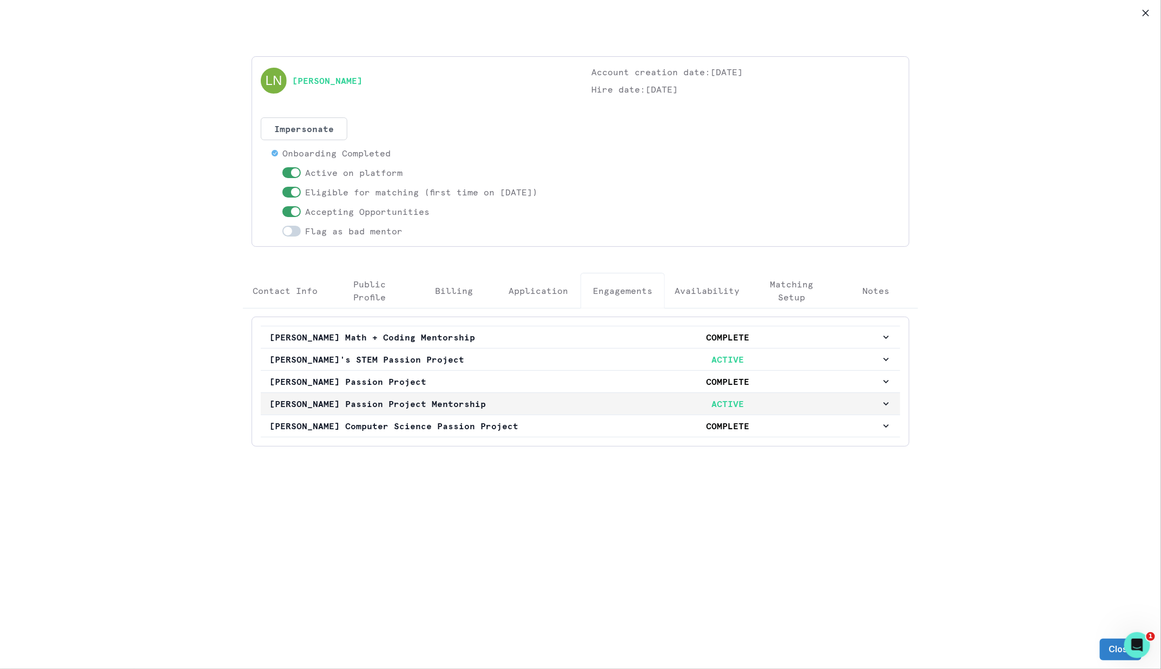
click at [443, 401] on p "[PERSON_NAME] Passion Project Mentorship" at bounding box center [422, 403] width 306 height 13
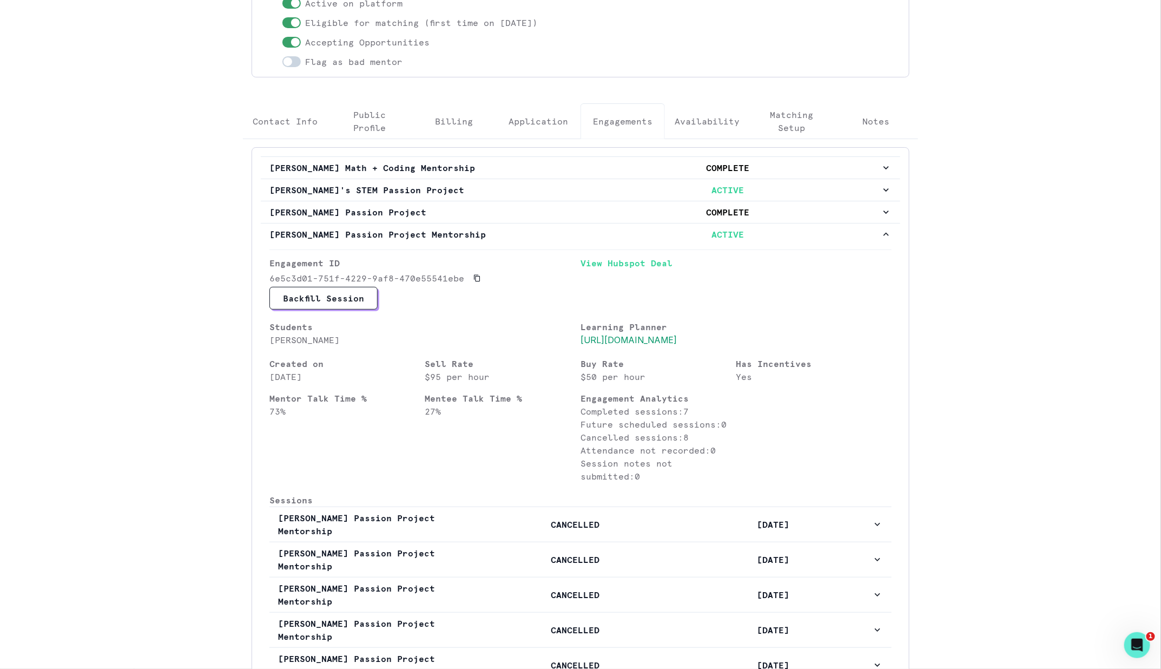
scroll to position [121, 0]
